Goal: Check status: Check status

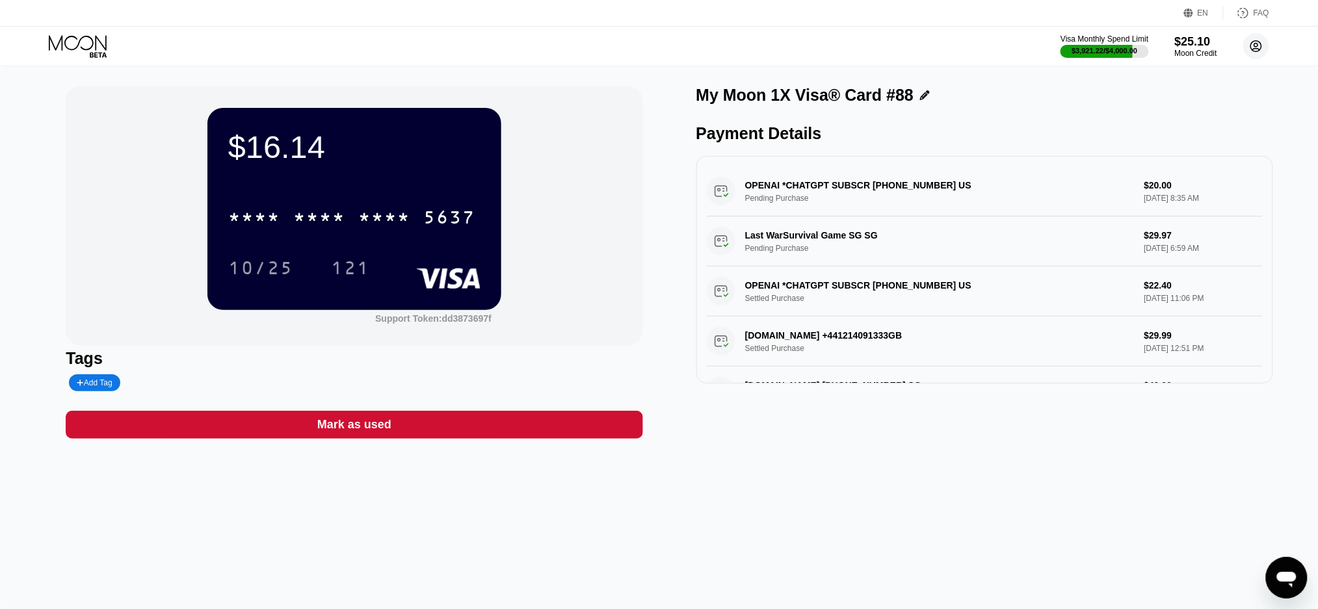
click at [1253, 41] on circle at bounding box center [1256, 46] width 26 height 26
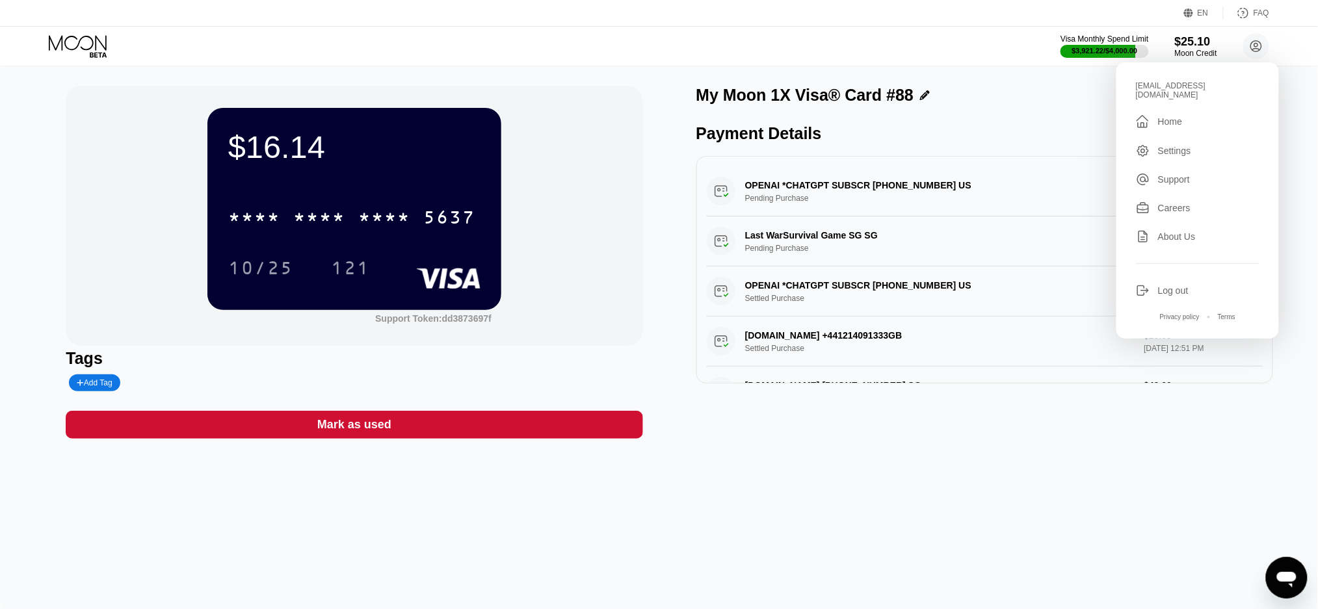
click at [1153, 114] on div "" at bounding box center [1147, 122] width 22 height 16
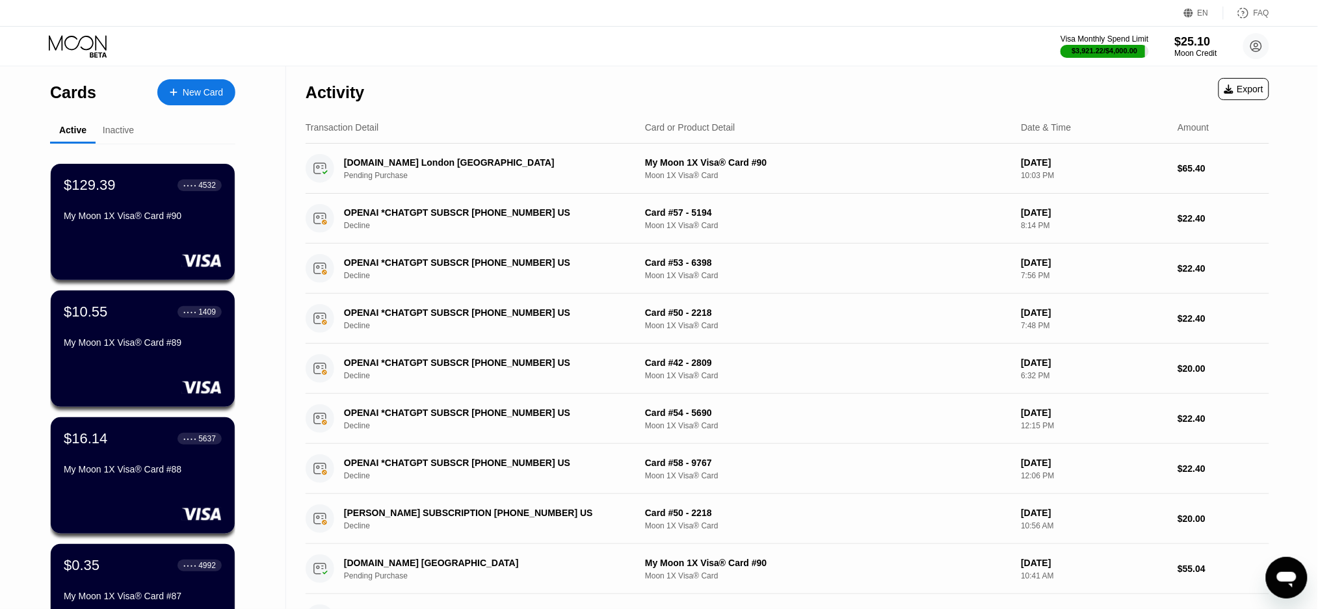
scroll to position [347, 0]
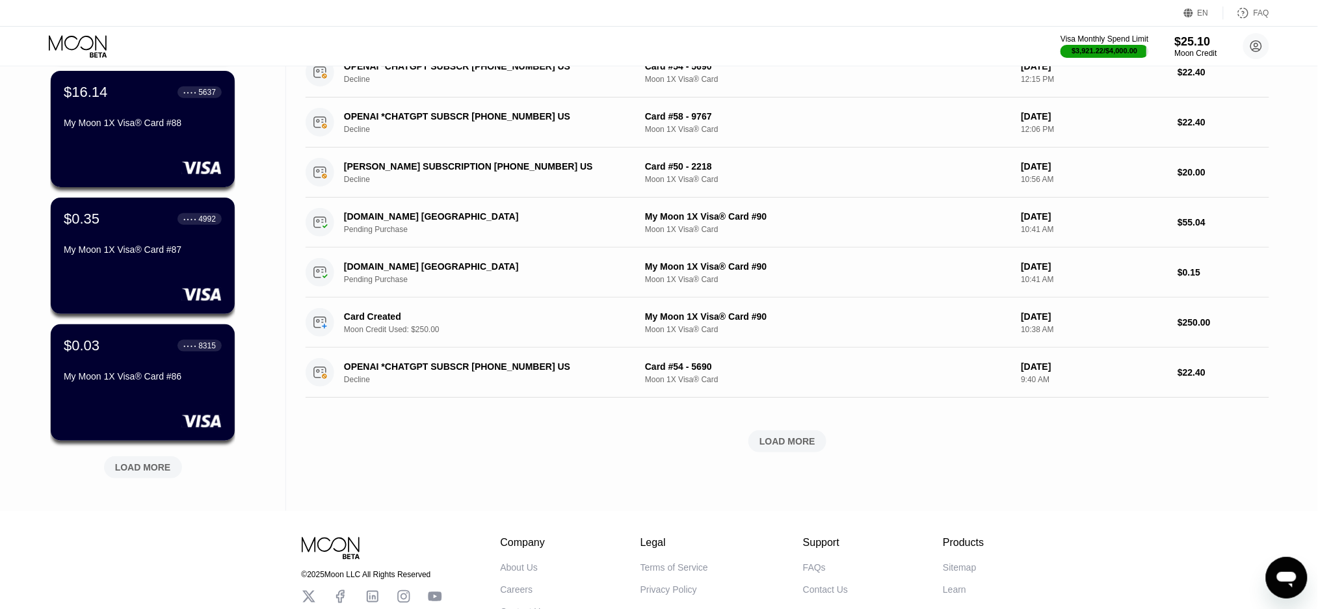
click at [154, 464] on div "LOAD MORE" at bounding box center [143, 468] width 56 height 12
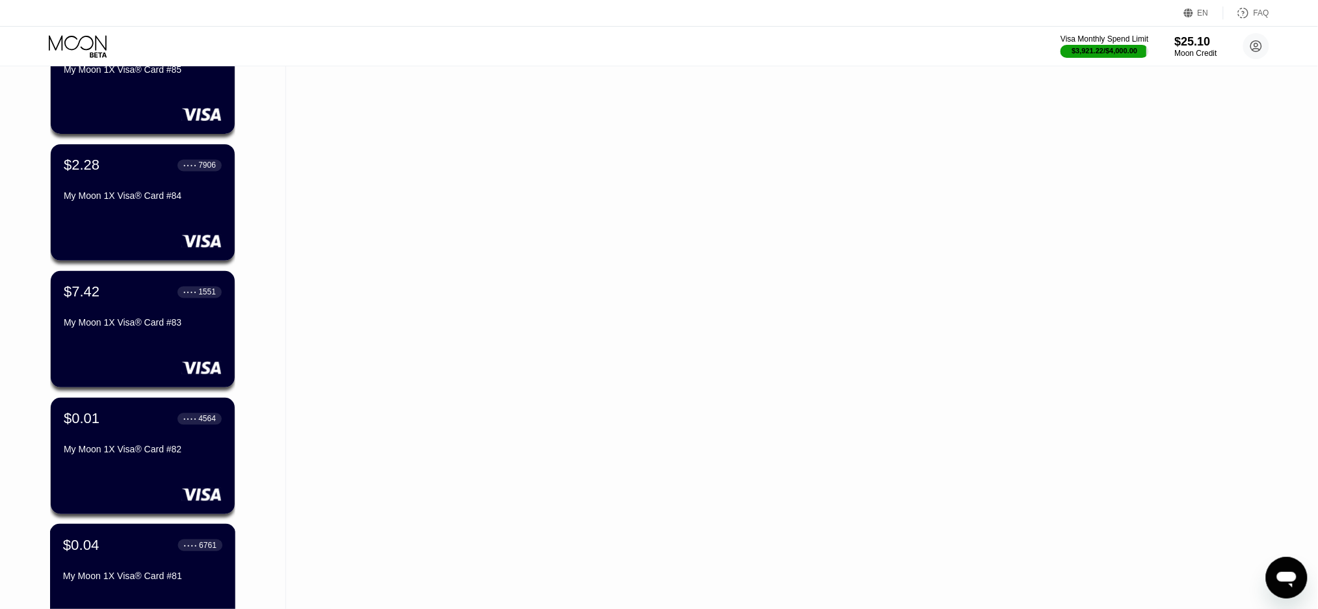
scroll to position [1079, 0]
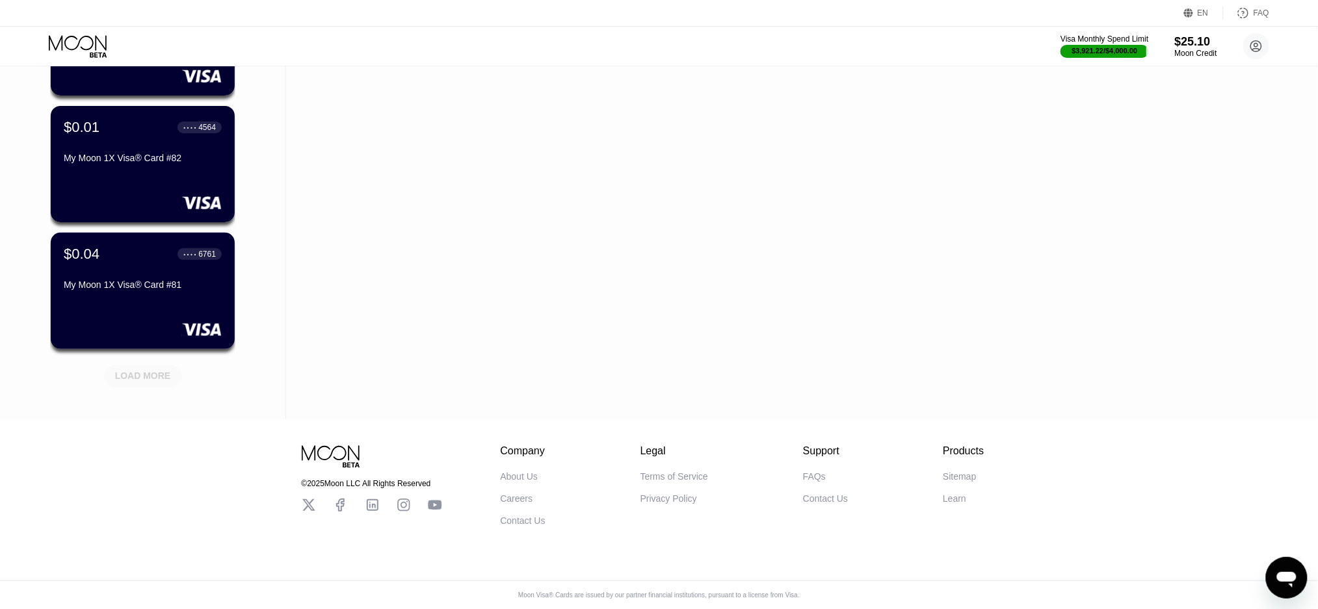
click at [149, 375] on div "LOAD MORE" at bounding box center [143, 376] width 78 height 22
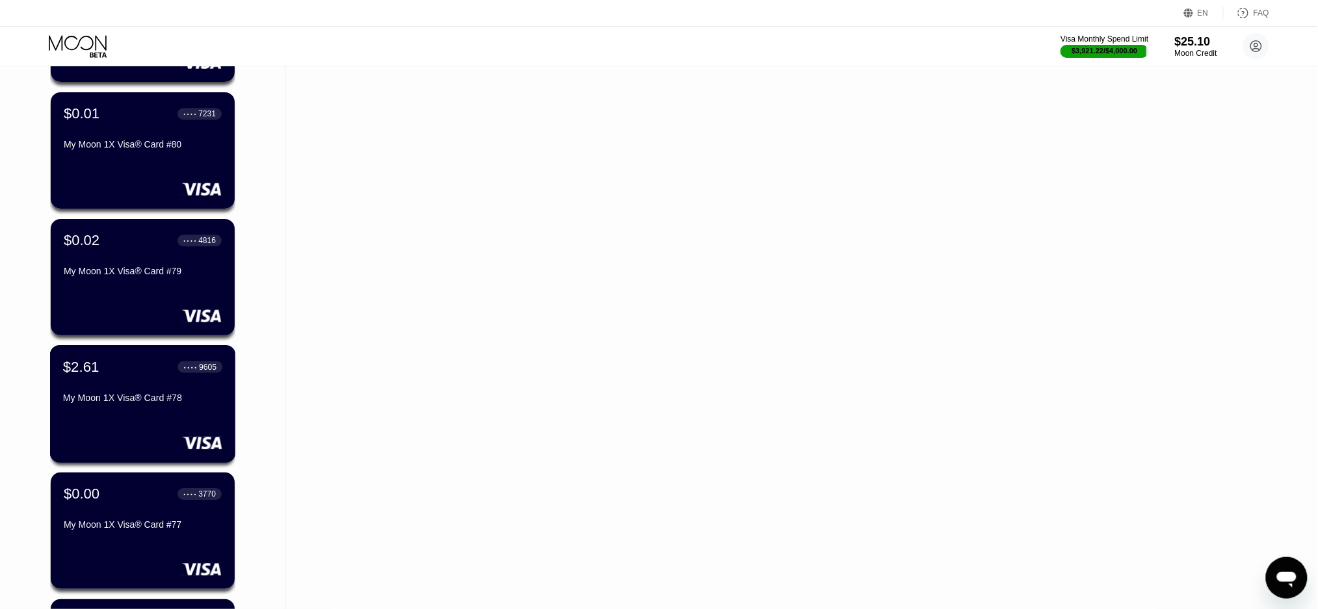
scroll to position [1686, 0]
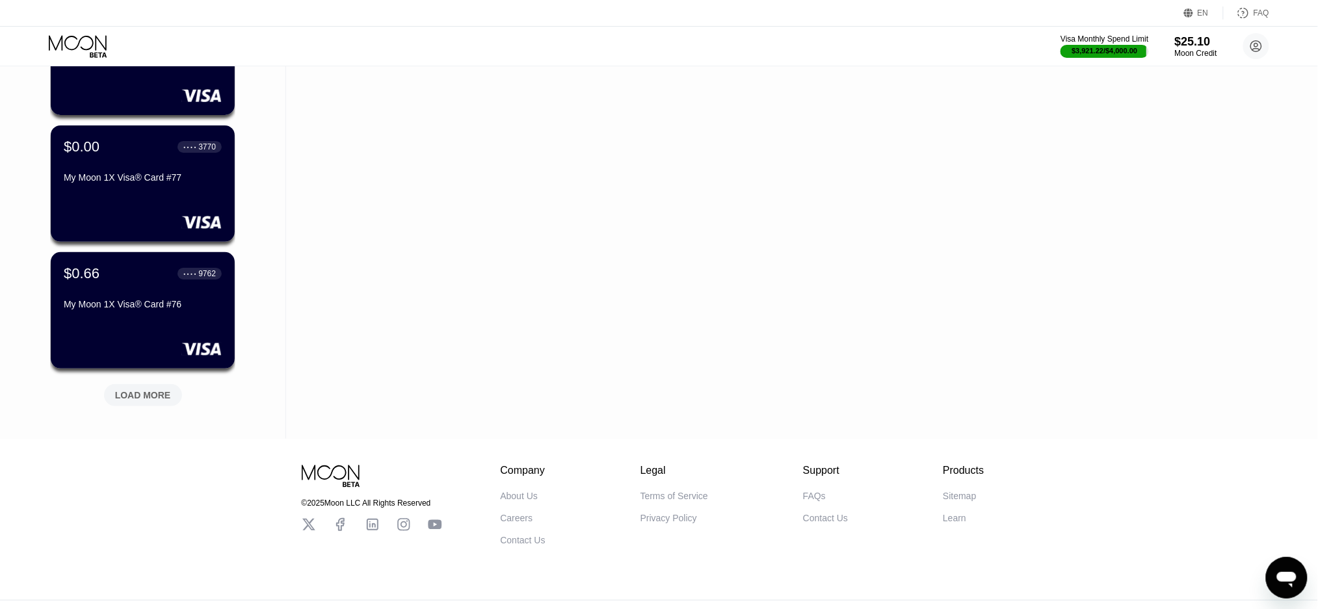
click at [148, 395] on div "LOAD MORE" at bounding box center [143, 395] width 56 height 12
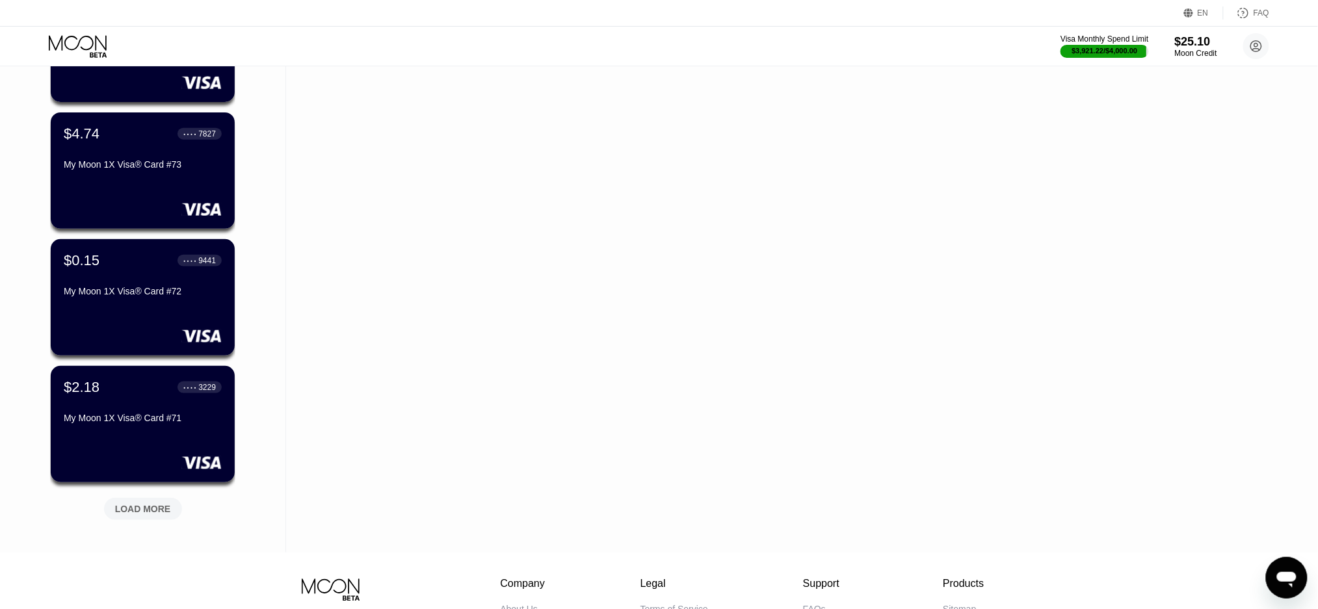
scroll to position [2293, 0]
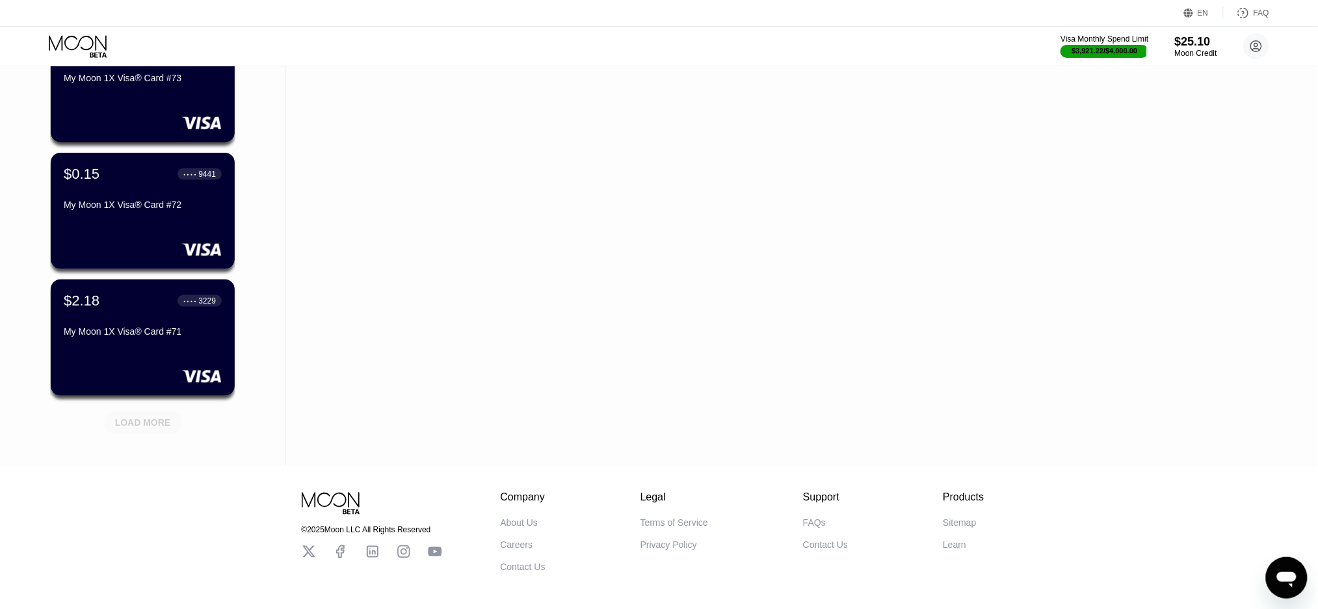
click at [137, 425] on div "LOAD MORE" at bounding box center [143, 423] width 56 height 12
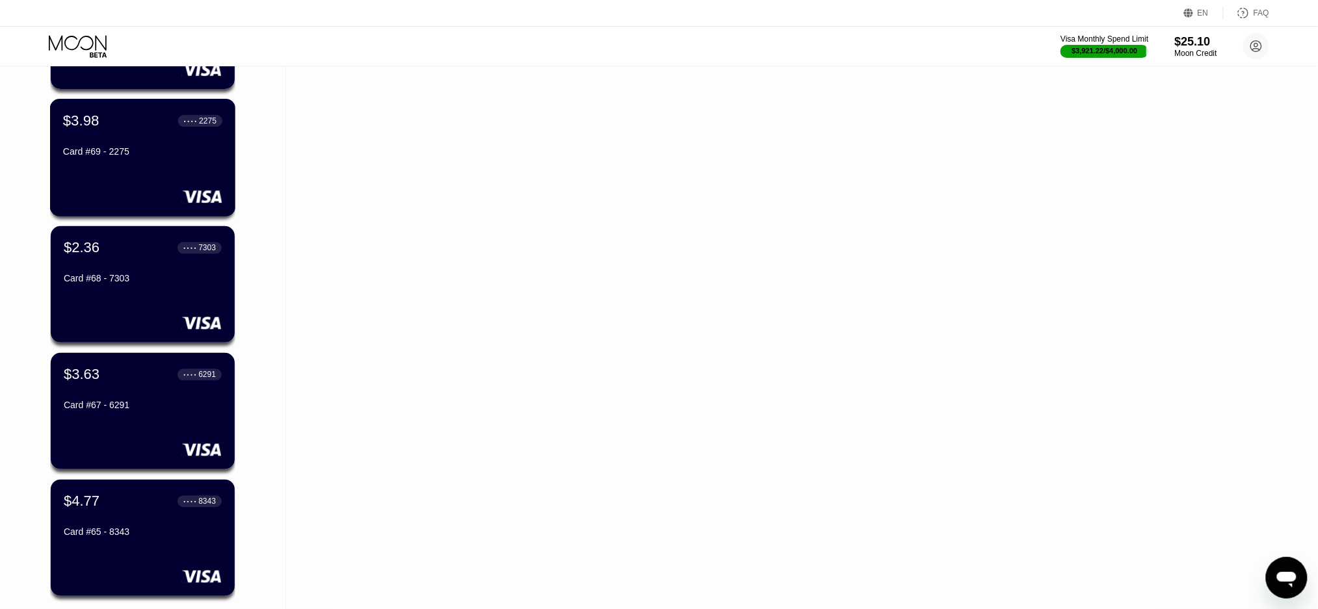
scroll to position [2981, 0]
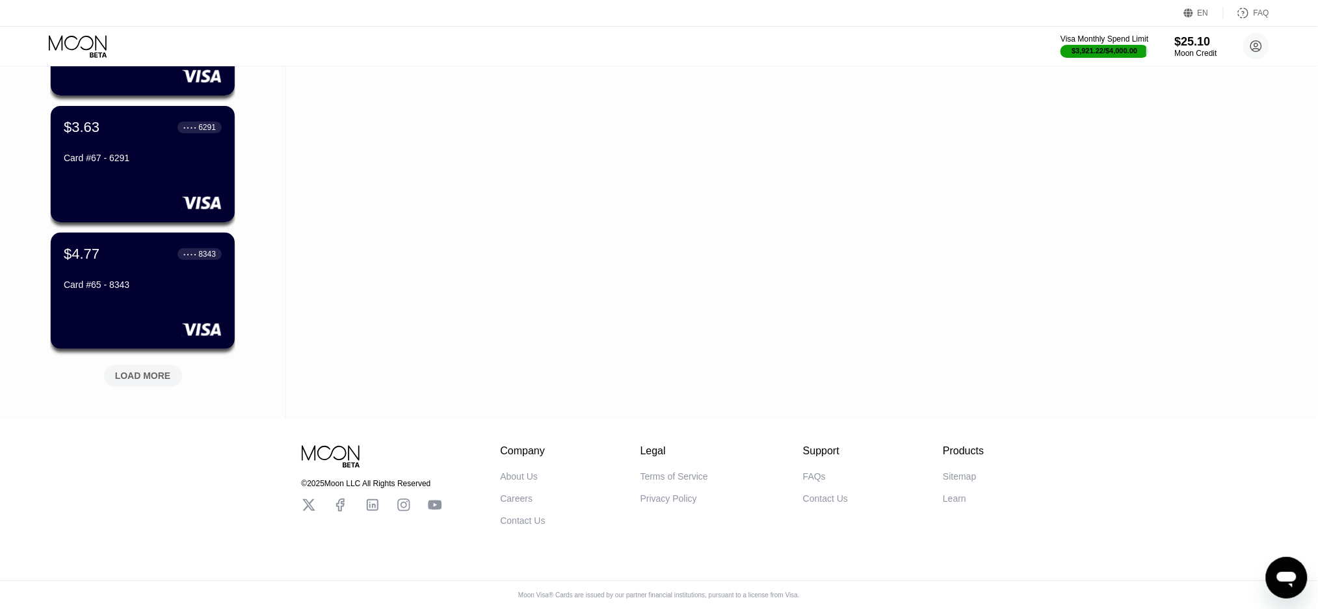
click at [122, 370] on div "LOAD MORE" at bounding box center [143, 376] width 56 height 12
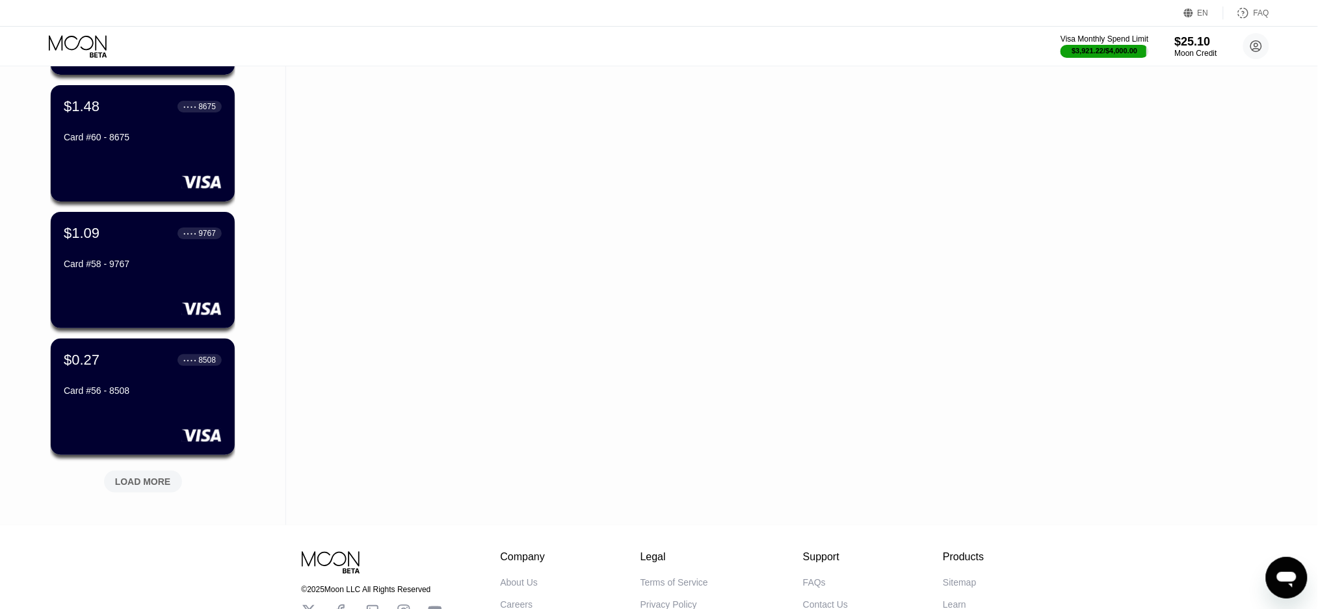
scroll to position [3589, 0]
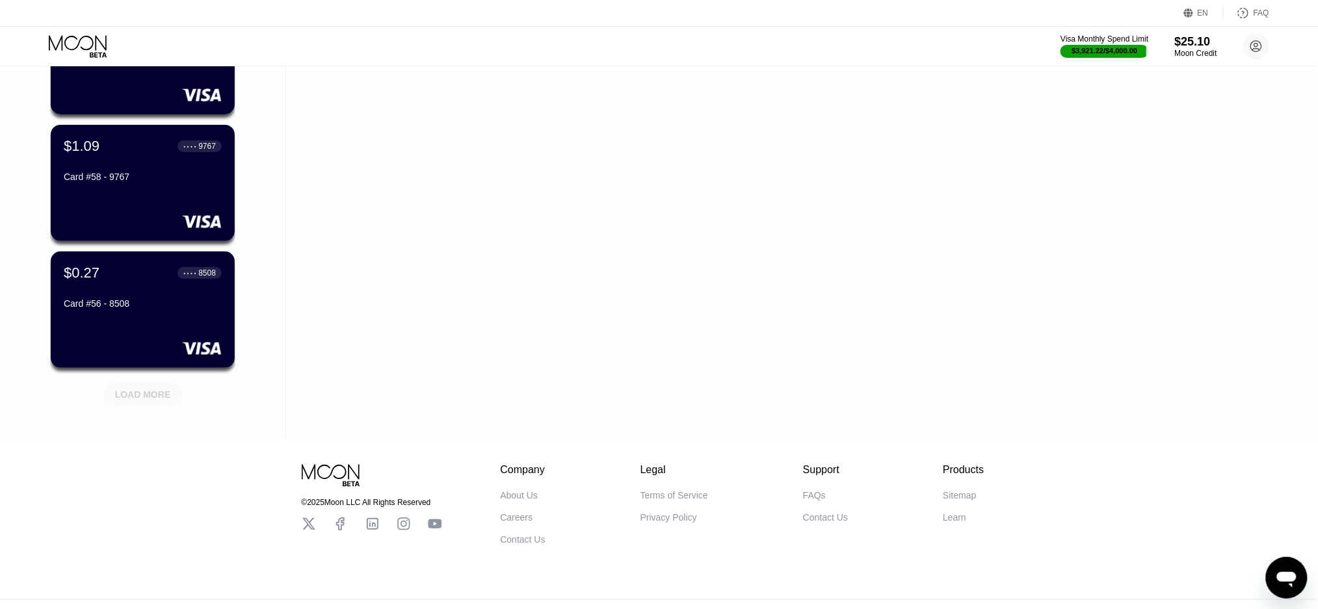
click at [131, 389] on div "LOAD MORE" at bounding box center [143, 395] width 56 height 12
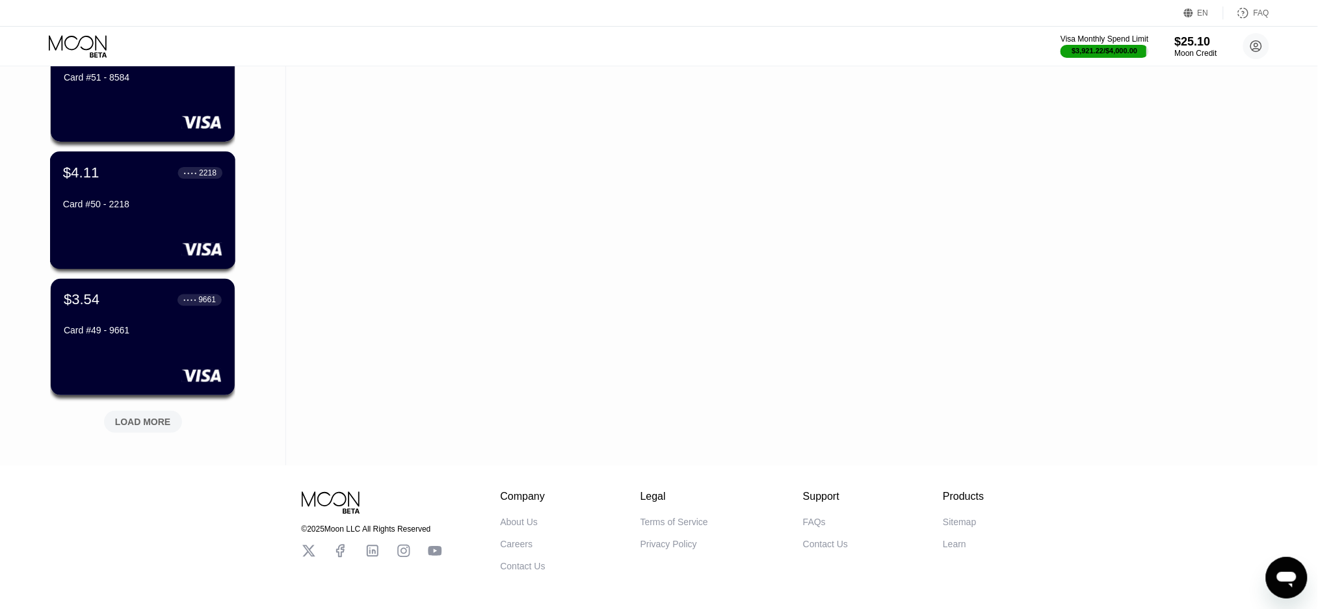
scroll to position [4249, 0]
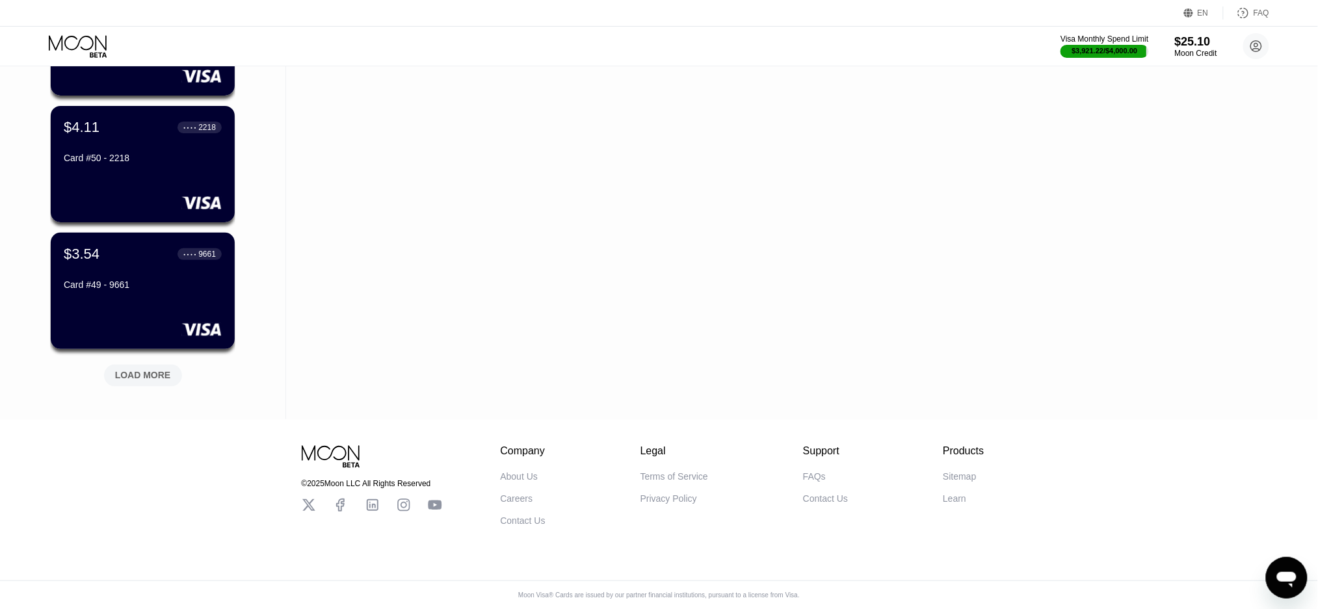
click at [156, 370] on div "LOAD MORE" at bounding box center [143, 376] width 56 height 12
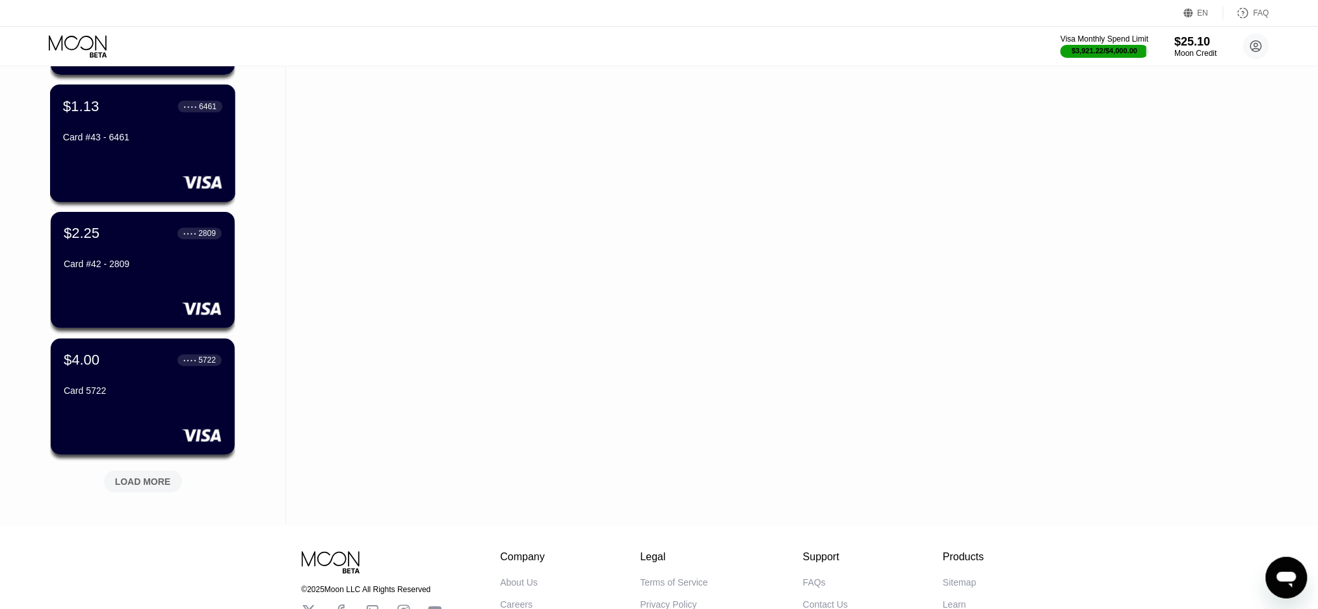
scroll to position [4883, 0]
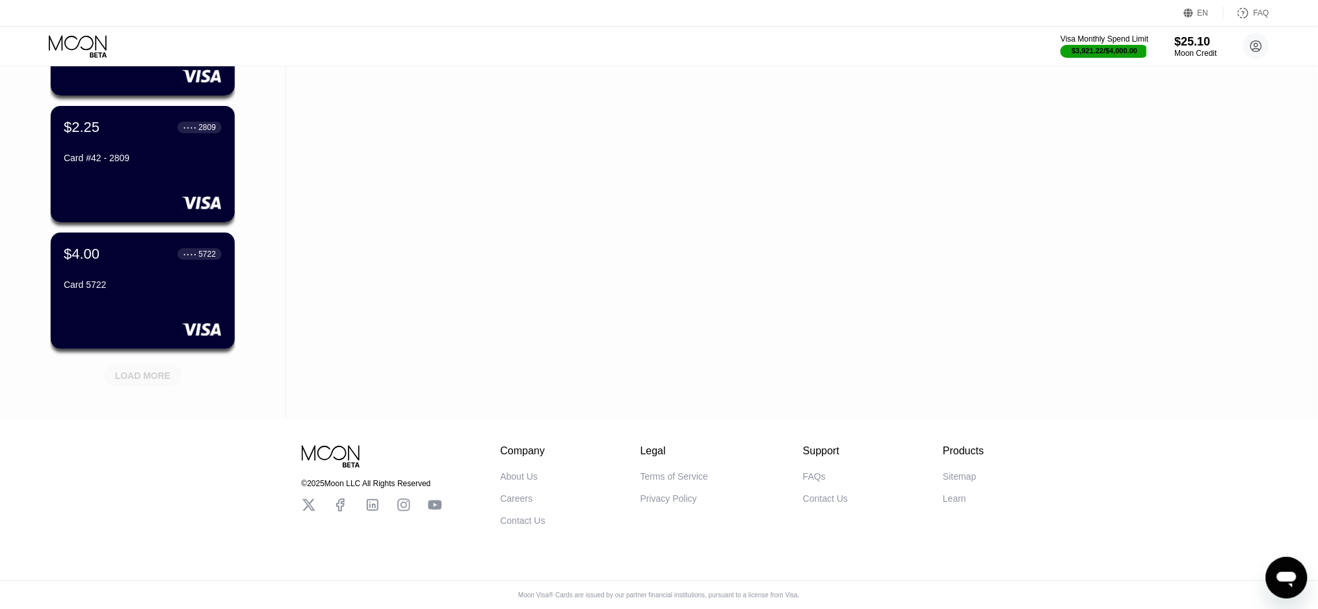
drag, startPoint x: 158, startPoint y: 365, endPoint x: 395, endPoint y: 243, distance: 266.6
click at [157, 370] on div "LOAD MORE" at bounding box center [143, 376] width 56 height 12
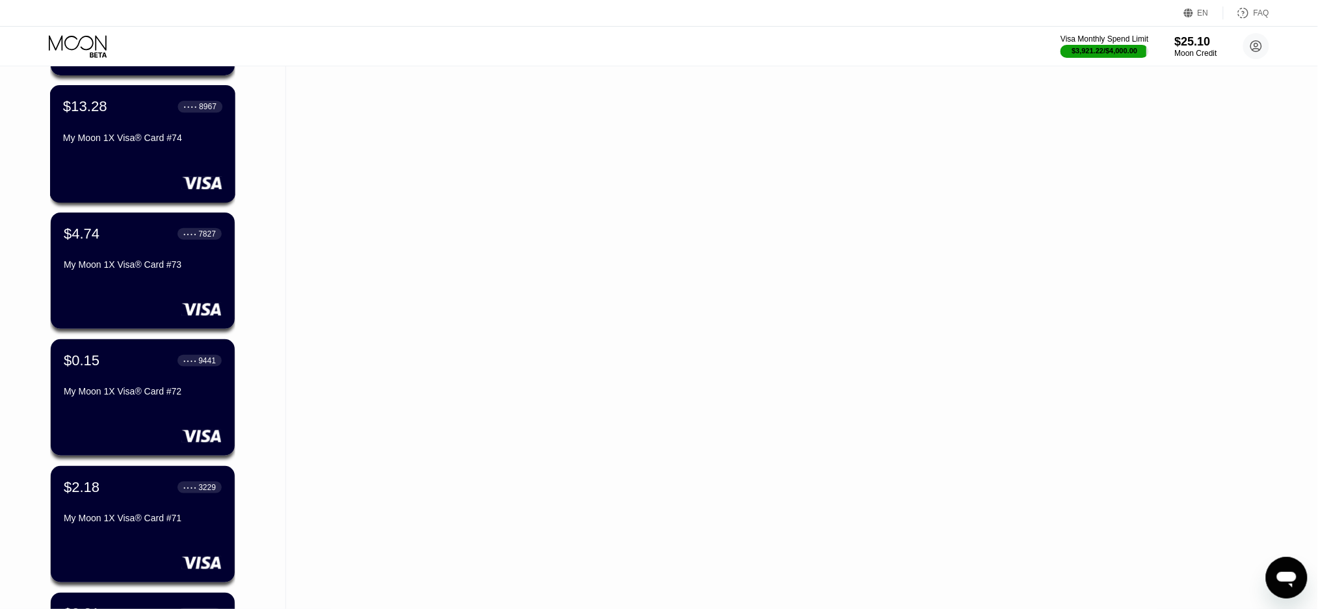
scroll to position [2020, 0]
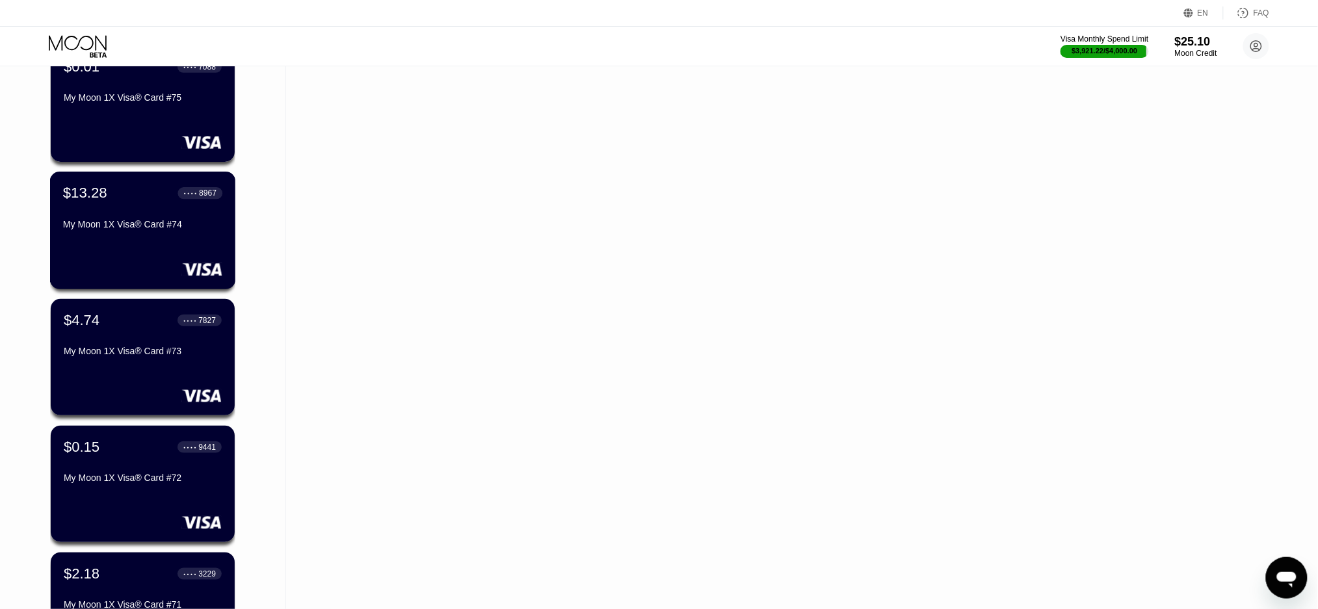
click at [142, 216] on div "$13.28 ● ● ● ● 8967 My Moon 1X Visa® Card #74" at bounding box center [142, 210] width 159 height 50
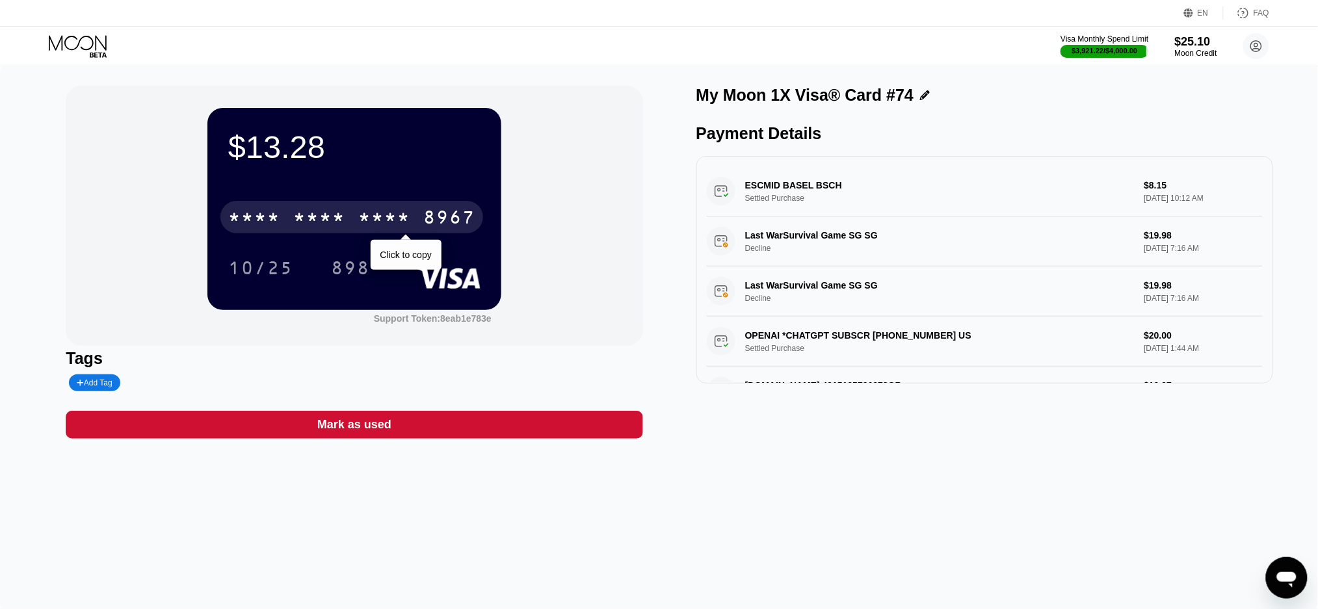
click at [341, 215] on div "* * * *" at bounding box center [319, 219] width 52 height 21
